Goal: Ask a question

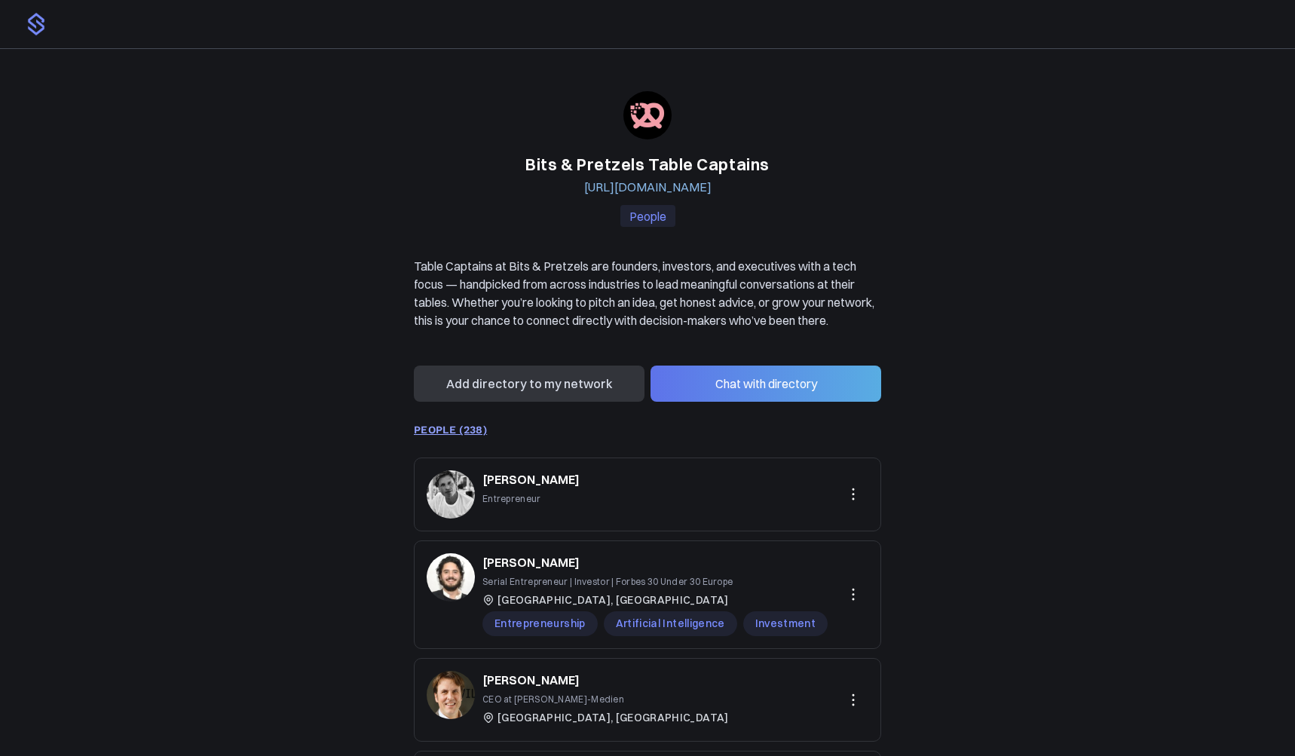
click at [746, 402] on button "Chat with directory" at bounding box center [765, 383] width 231 height 36
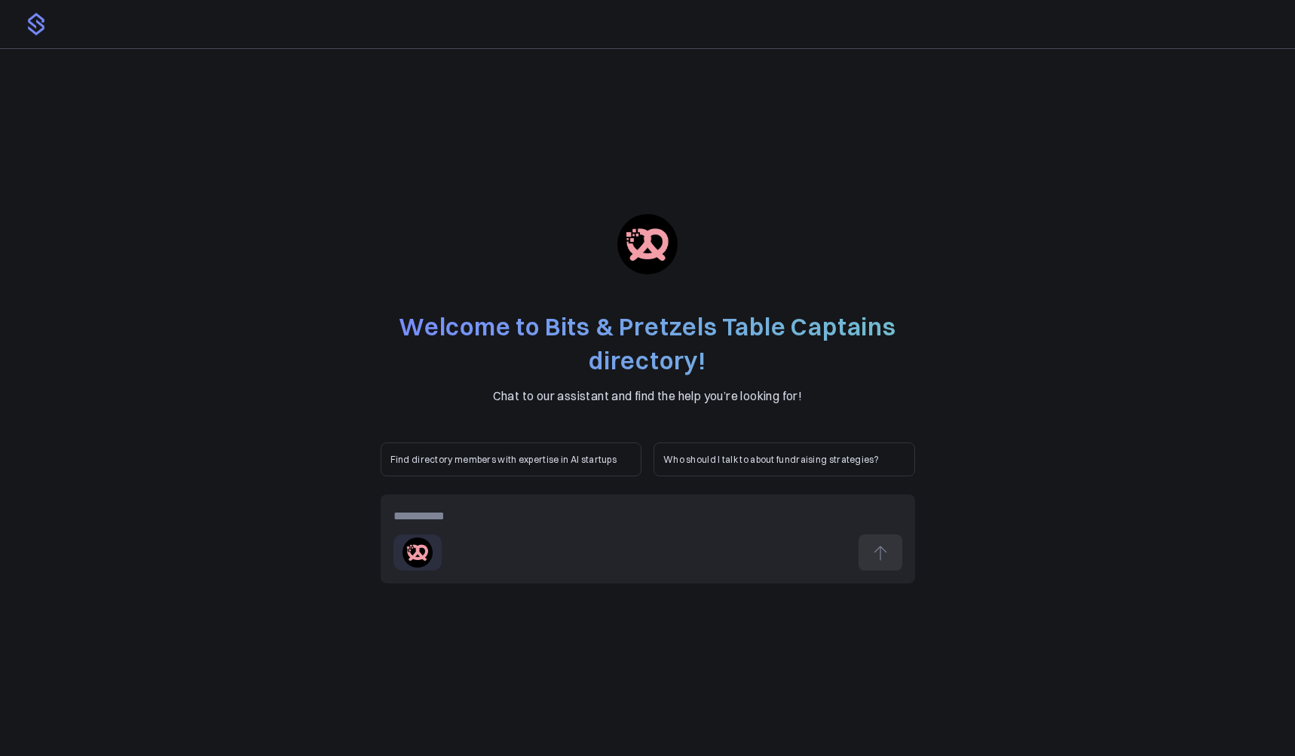
click at [452, 515] on div at bounding box center [647, 516] width 509 height 18
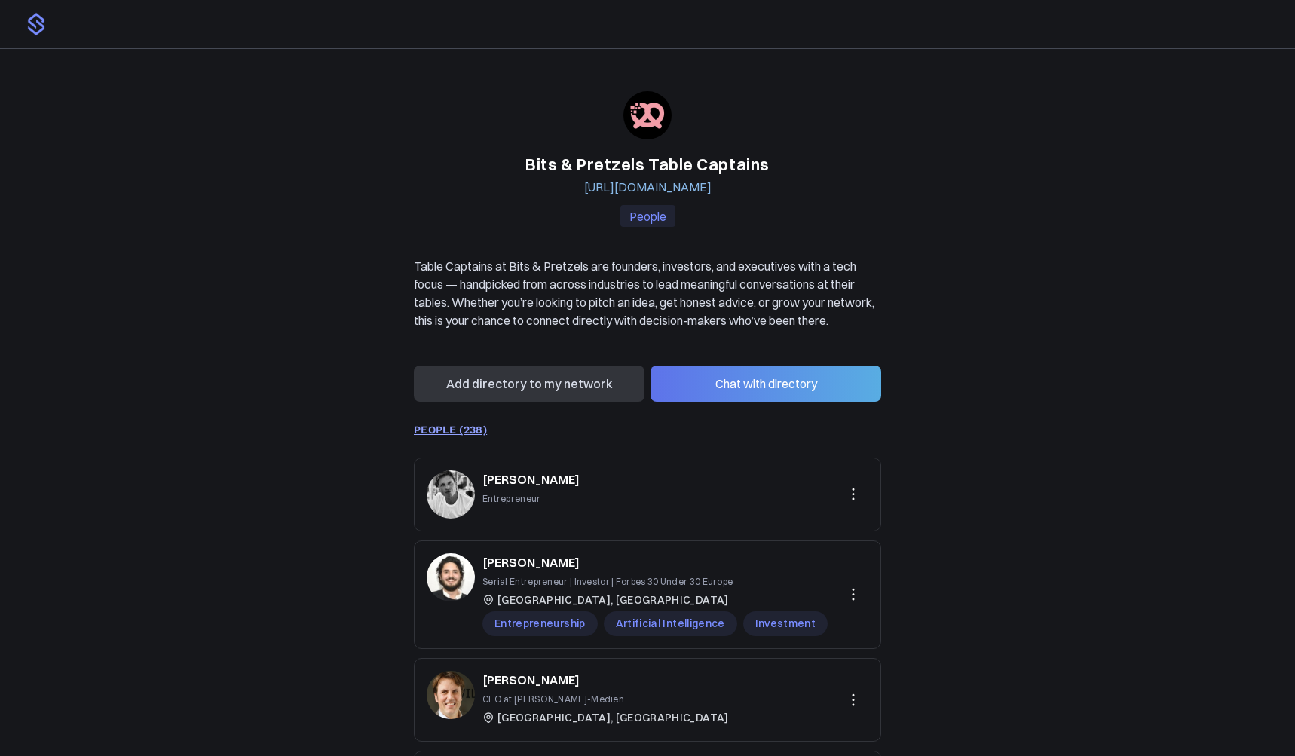
click at [185, 331] on div "Bits & Pretzels Table Captains [URL][DOMAIN_NAME] People Table Captains at Bits…" at bounding box center [647, 542] width 1295 height 986
click at [817, 402] on button "Chat with directory" at bounding box center [765, 383] width 231 height 36
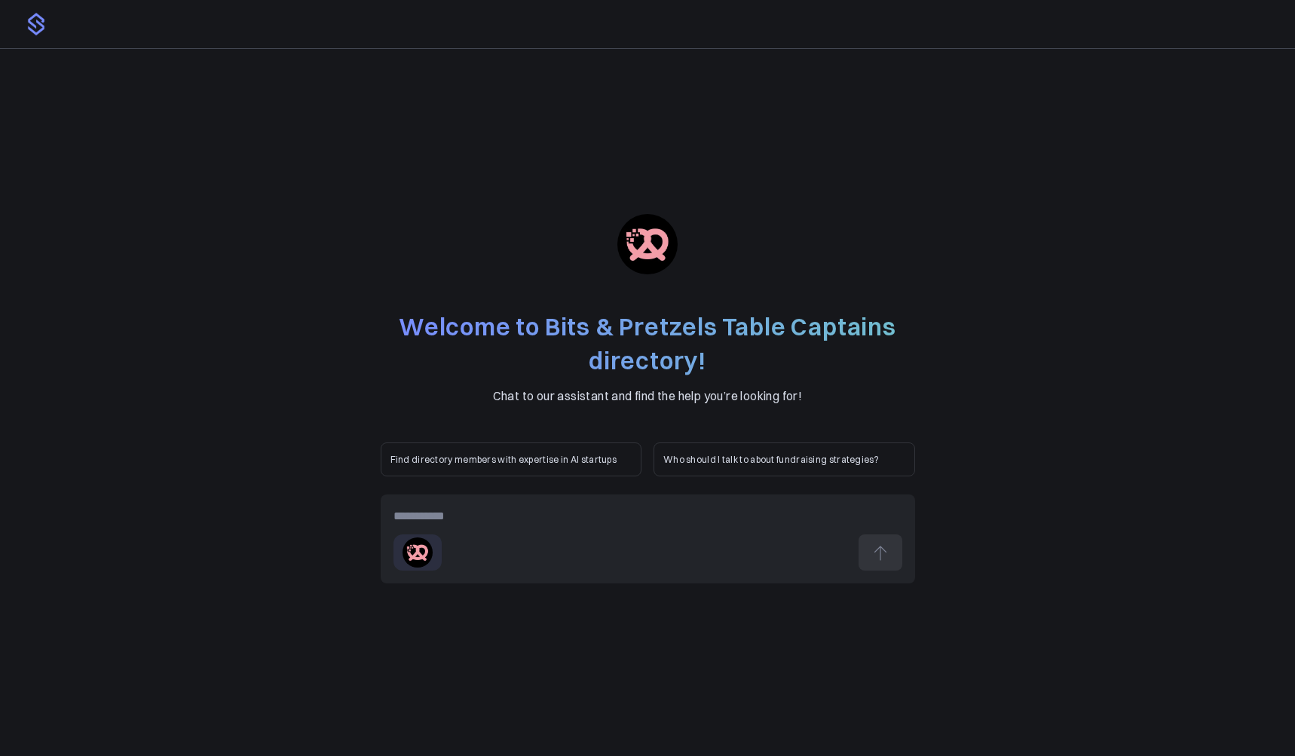
click at [584, 520] on div at bounding box center [647, 516] width 509 height 18
paste div
click at [878, 552] on icon at bounding box center [880, 553] width 18 height 18
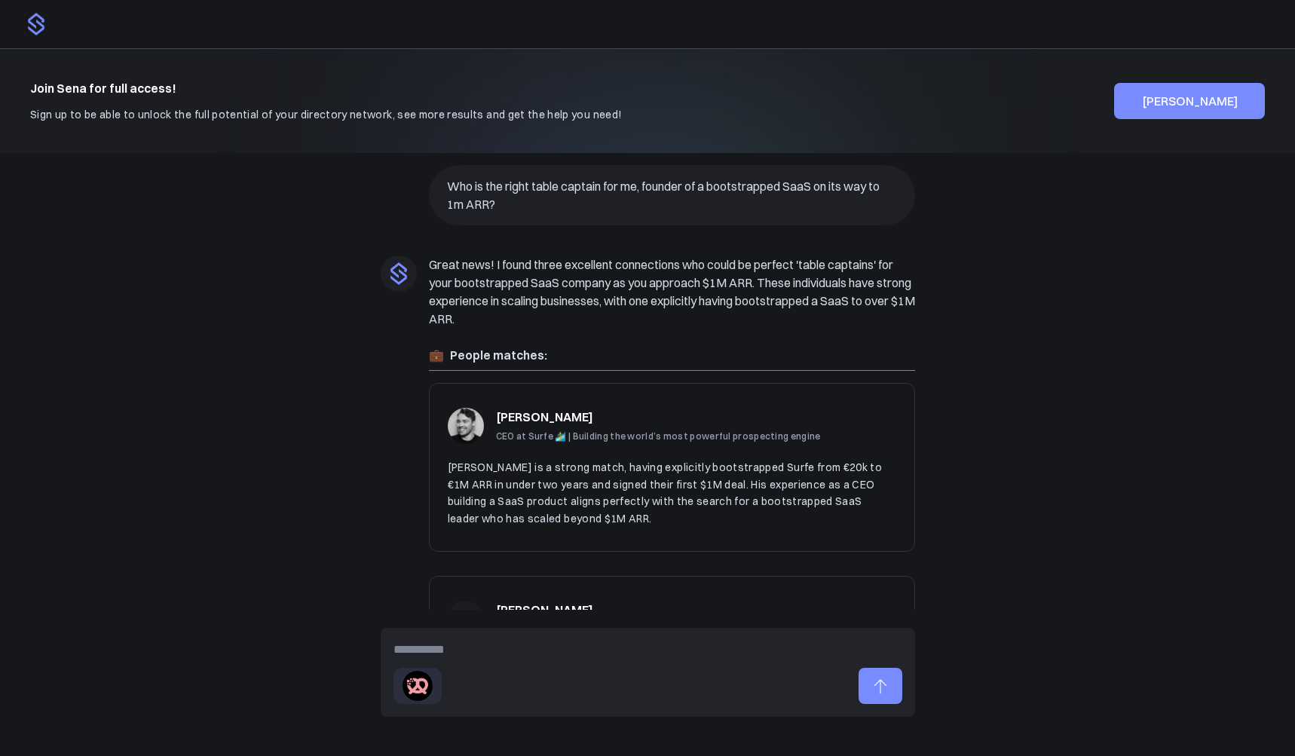
click at [522, 189] on p "Who is the right table captain for me, founder of a bootstrapped SaaS on its wa…" at bounding box center [672, 195] width 450 height 36
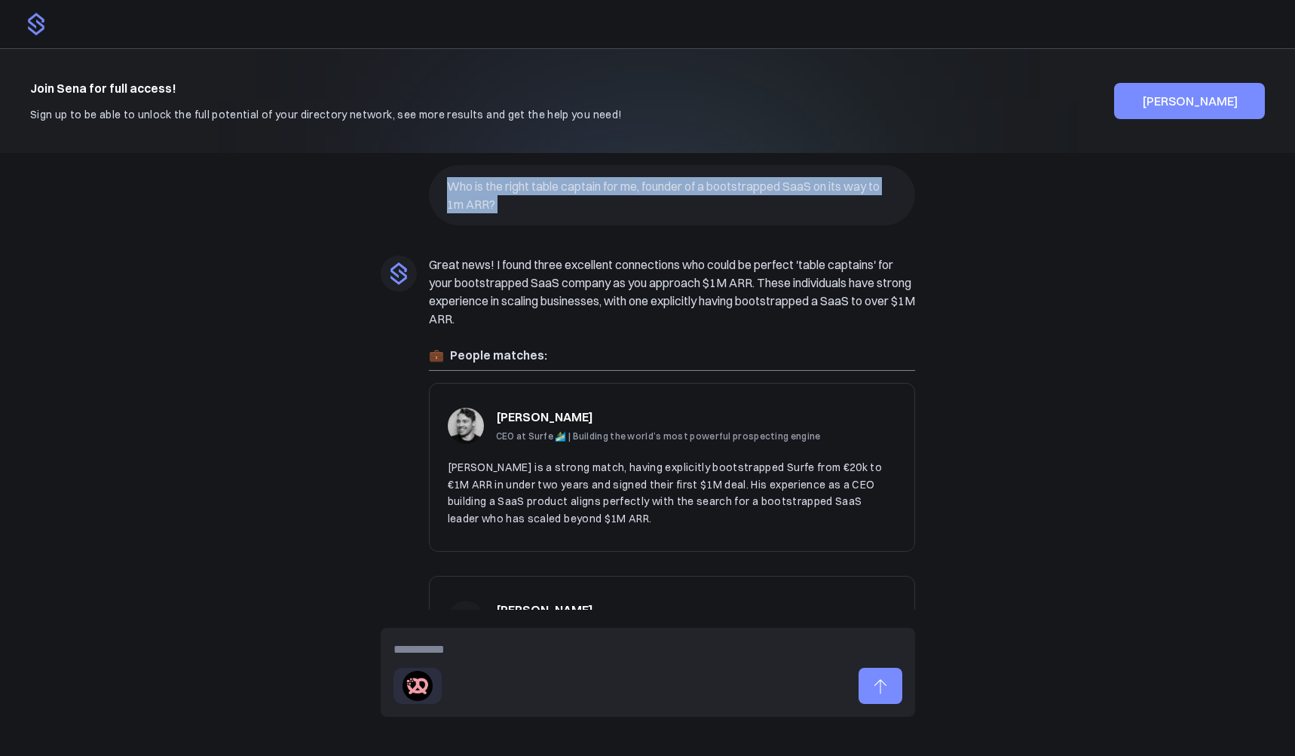
click at [522, 189] on p "Who is the right table captain for me, founder of a bootstrapped SaaS on its wa…" at bounding box center [672, 195] width 450 height 36
copy turbo-frame "Who is the right table captain for me, founder of a bootstrapped SaaS on its wa…"
